Goal: Find contact information: Find contact information

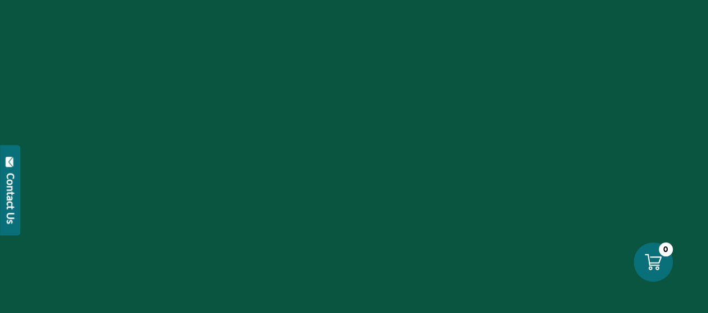
scroll to position [448, 0]
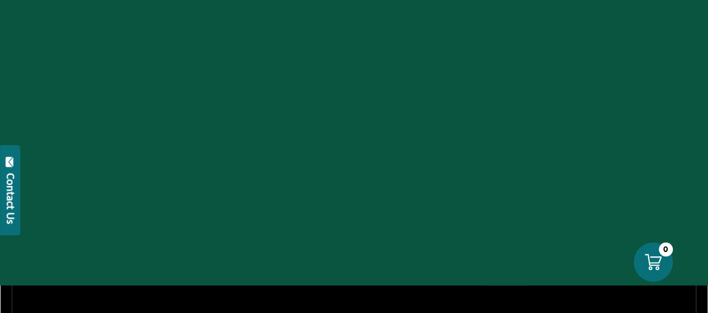
drag, startPoint x: 6, startPoint y: 192, endPoint x: 197, endPoint y: 251, distance: 200.4
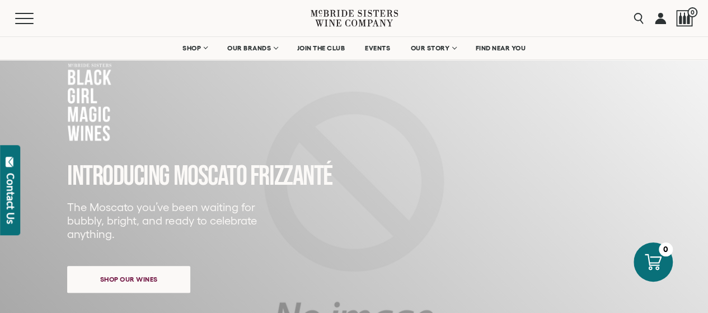
scroll to position [0, 0]
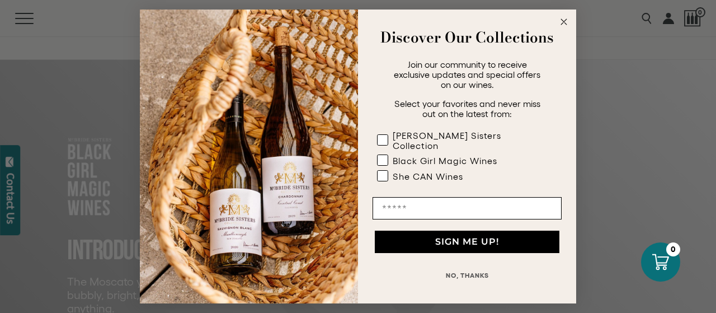
click at [565, 26] on circle "Close dialog" at bounding box center [564, 22] width 13 height 13
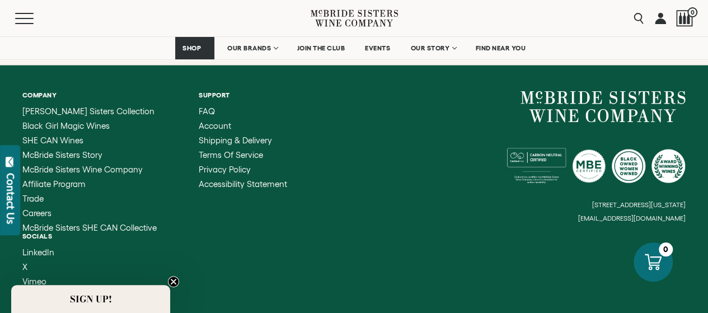
scroll to position [3352, 0]
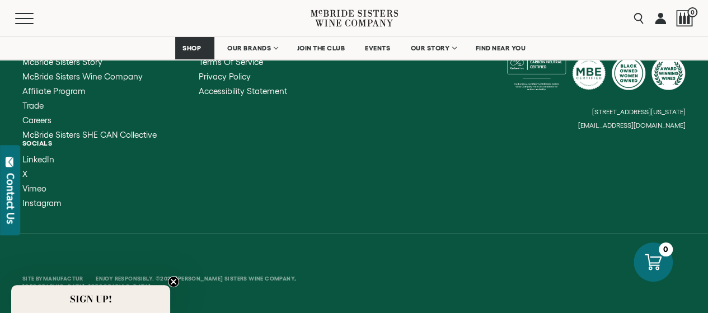
drag, startPoint x: 689, startPoint y: 114, endPoint x: 496, endPoint y: 111, distance: 193.1
click at [496, 111] on div "Company [PERSON_NAME] Sisters Collection Black Girl Magic Wines SHE CAN Wines […" at bounding box center [354, 103] width 708 height 261
drag, startPoint x: 494, startPoint y: 112, endPoint x: 535, endPoint y: 107, distance: 41.7
click at [535, 106] on div "[STREET_ADDRESS][US_STATE] [EMAIL_ADDRESS][DOMAIN_NAME]" at bounding box center [520, 63] width 332 height 131
drag, startPoint x: 536, startPoint y: 106, endPoint x: 538, endPoint y: 115, distance: 9.7
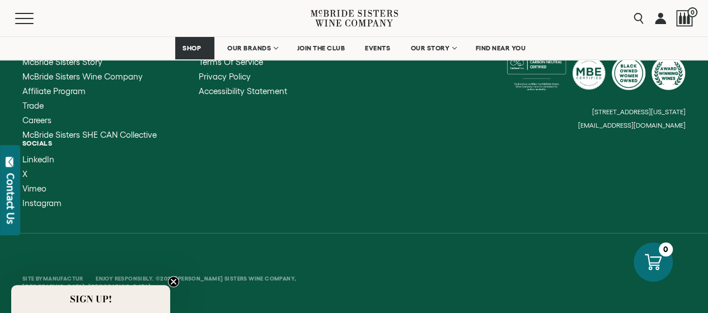
drag, startPoint x: 538, startPoint y: 115, endPoint x: 570, endPoint y: 140, distance: 40.6
click at [570, 154] on div "Company [PERSON_NAME] Sisters Collection Black Girl Magic Wines SHE CAN Wines […" at bounding box center [354, 103] width 708 height 261
drag, startPoint x: 563, startPoint y: 114, endPoint x: 614, endPoint y: 194, distance: 94.7
click at [614, 194] on div "Company [PERSON_NAME] Sisters Collection Black Girl Magic Wines SHE CAN Wines […" at bounding box center [354, 103] width 708 height 261
drag, startPoint x: 695, startPoint y: 129, endPoint x: 529, endPoint y: 123, distance: 166.4
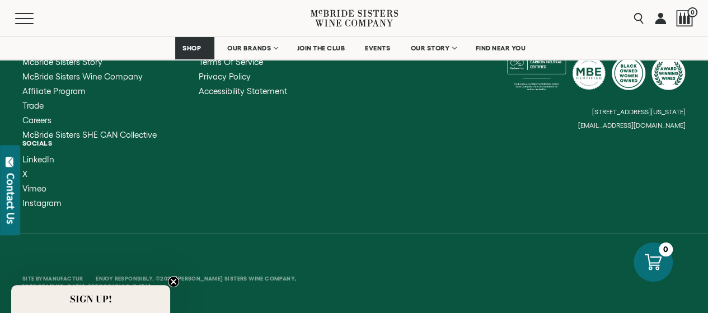
click at [529, 122] on div "Company [PERSON_NAME] Sisters Collection Black Girl Magic Wines SHE CAN Wines […" at bounding box center [354, 103] width 708 height 261
click at [49, 207] on span "Instagram" at bounding box center [41, 203] width 39 height 10
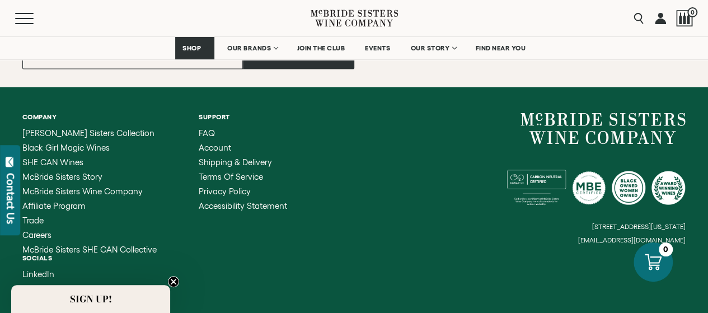
scroll to position [3203, 0]
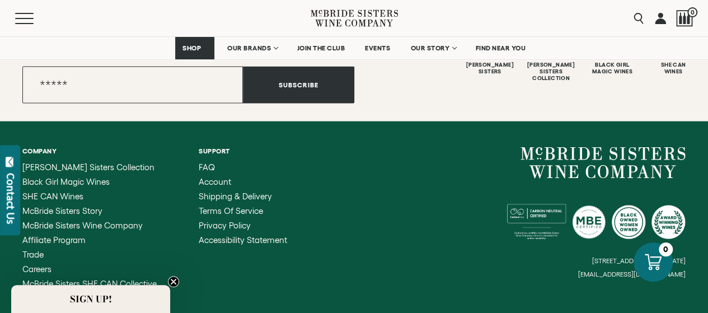
click at [12, 195] on div "Contact Us" at bounding box center [10, 198] width 11 height 51
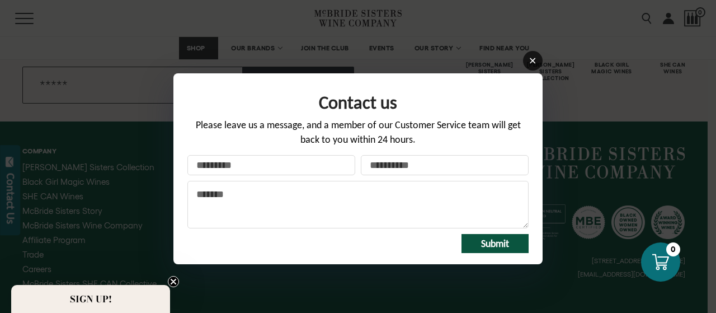
click at [532, 59] on icon at bounding box center [533, 61] width 8 height 8
